Goal: Transaction & Acquisition: Book appointment/travel/reservation

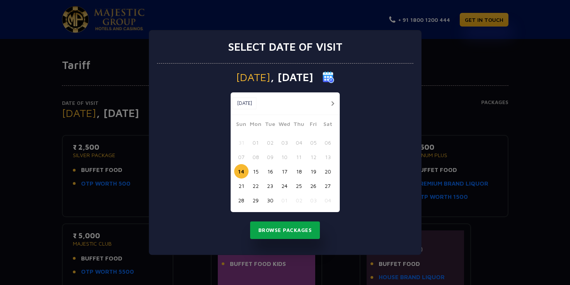
click at [283, 233] on button "Browse Packages" at bounding box center [285, 230] width 70 height 18
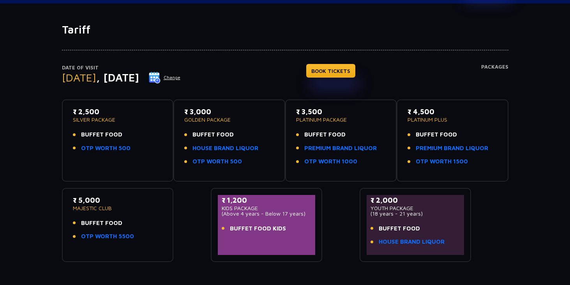
scroll to position [38, 0]
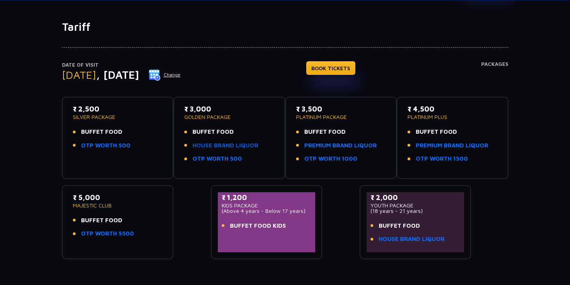
click at [226, 145] on link "HOUSE BRAND LIQUOR" at bounding box center [225, 145] width 66 height 9
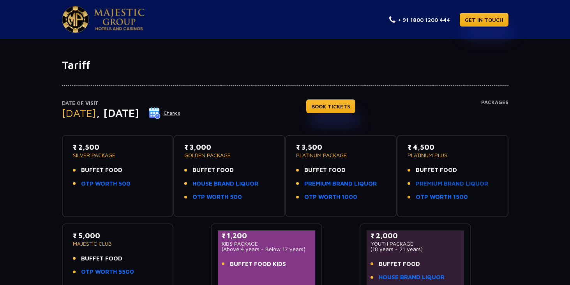
click at [443, 185] on link "PREMIUM BRAND LIQUOR" at bounding box center [452, 183] width 72 height 9
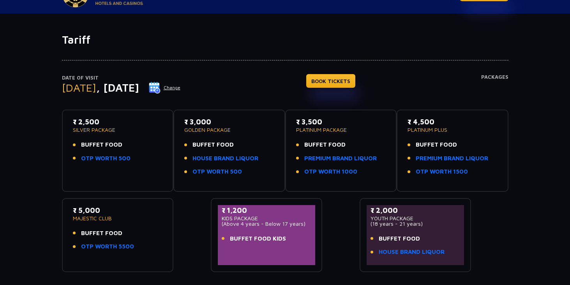
scroll to position [17, 0]
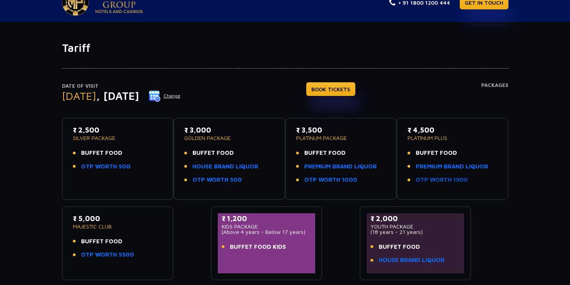
click at [434, 179] on link "OTP WORTH 1500" at bounding box center [442, 179] width 52 height 9
click at [339, 92] on link "BOOK TICKETS" at bounding box center [330, 89] width 49 height 14
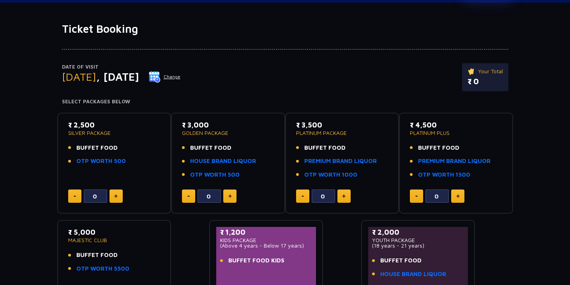
scroll to position [37, 0]
click at [230, 196] on img at bounding box center [230, 196] width 4 height 4
type input "1"
click at [456, 196] on img at bounding box center [458, 196] width 4 height 4
type input "1"
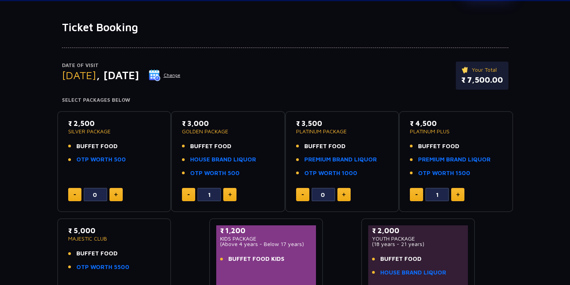
scroll to position [0, 0]
